Goal: Task Accomplishment & Management: Complete application form

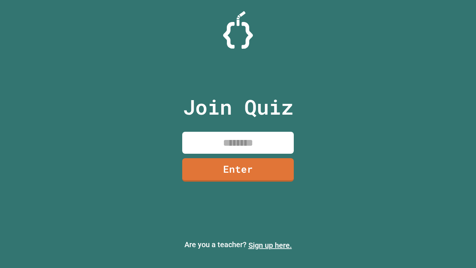
click at [270, 245] on link "Sign up here." at bounding box center [270, 245] width 44 height 9
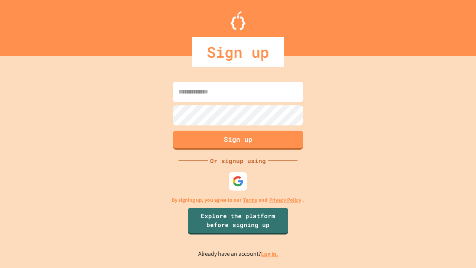
click at [270, 254] on link "Log in." at bounding box center [269, 254] width 17 height 8
